Goal: Find specific page/section: Find specific page/section

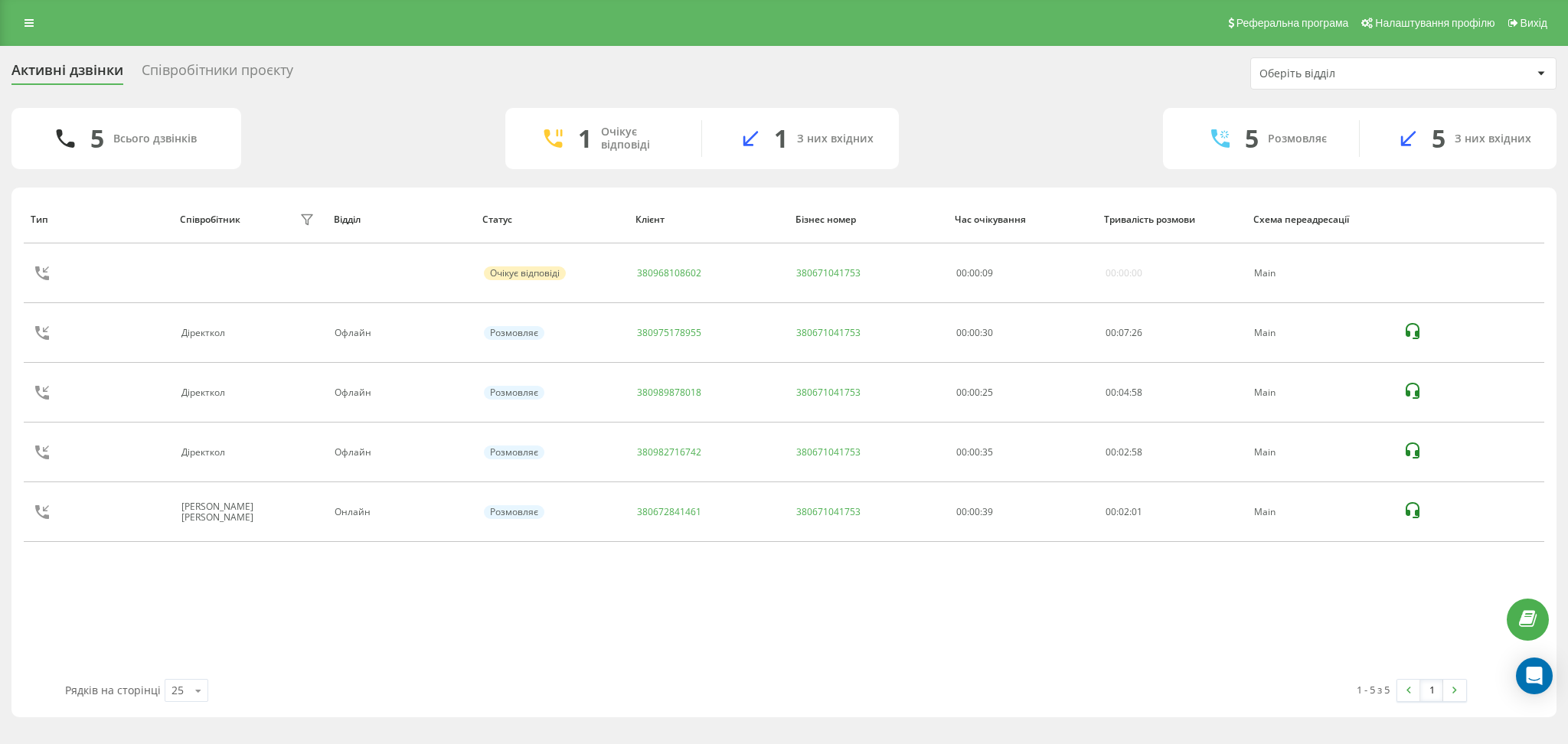
click at [227, 77] on div "Співробітники проєкту" at bounding box center [217, 74] width 151 height 24
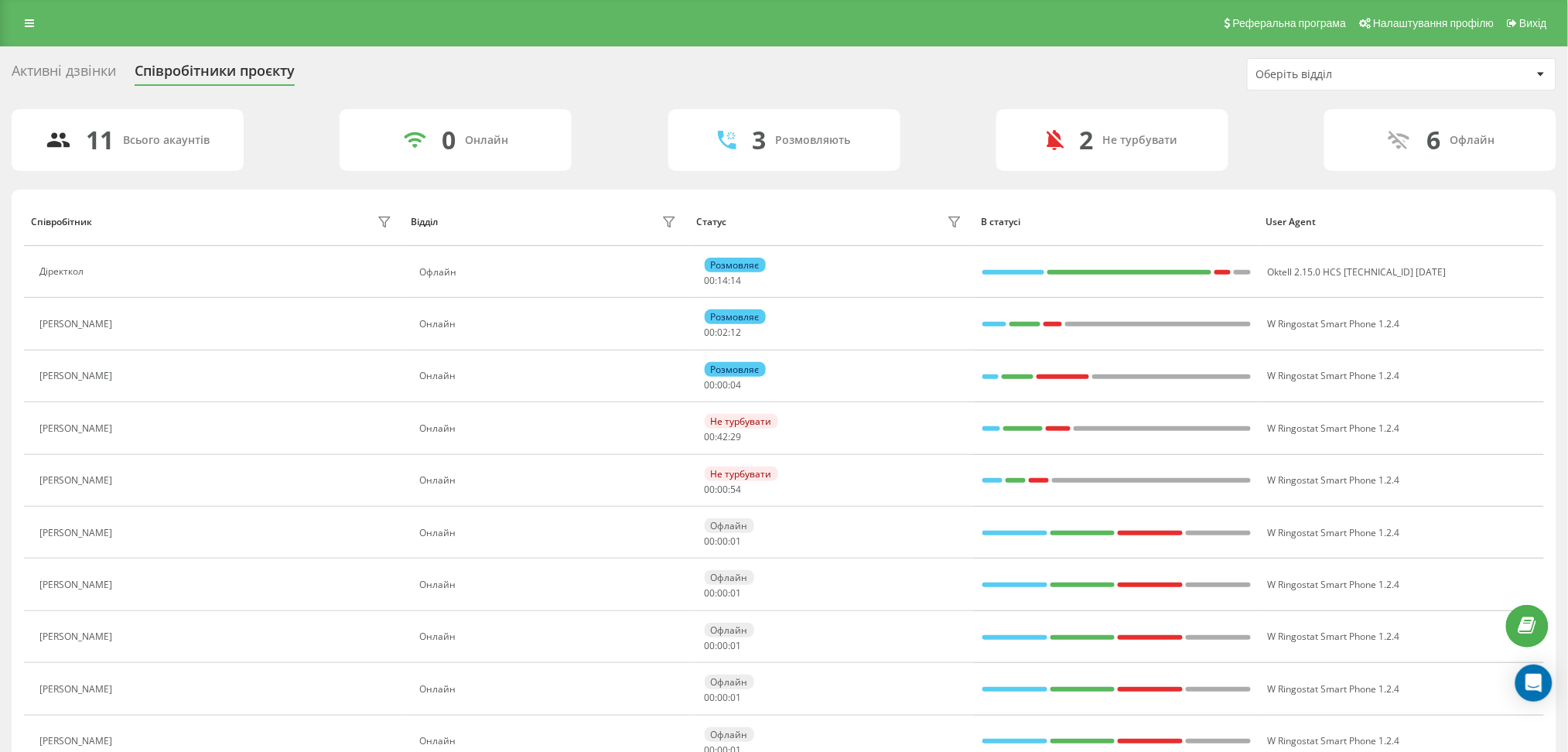
click at [66, 63] on div "Активні дзвінки" at bounding box center [63, 75] width 104 height 24
